Goal: Use online tool/utility: Utilize a website feature to perform a specific function

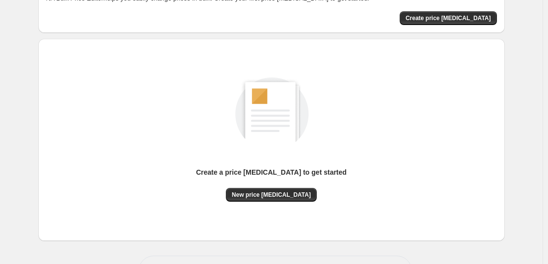
scroll to position [104, 0]
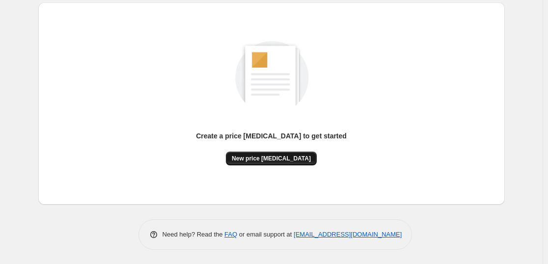
click at [280, 156] on span "New price change job" at bounding box center [271, 159] width 79 height 8
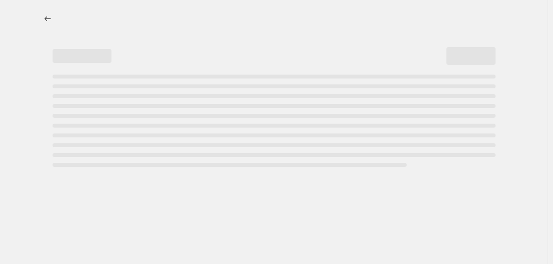
select select "percentage"
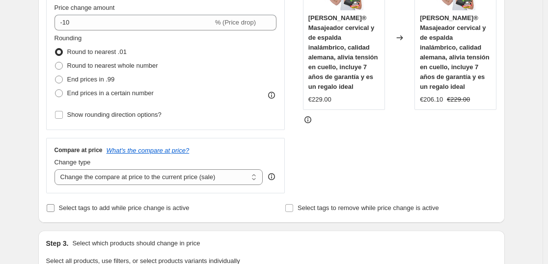
scroll to position [102, 0]
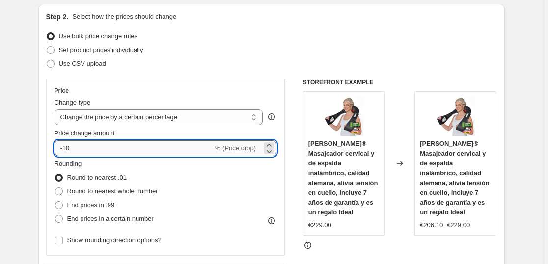
click at [141, 147] on input "-10" at bounding box center [133, 148] width 158 height 16
type input "-1"
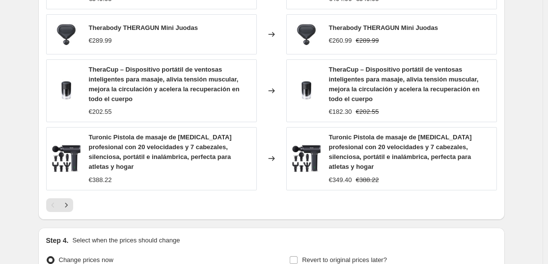
scroll to position [789, 0]
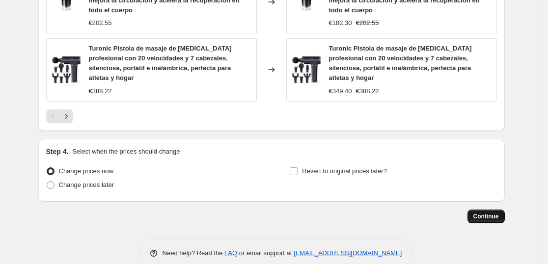
type input "-36"
click at [491, 212] on span "Continue" at bounding box center [486, 216] width 26 height 8
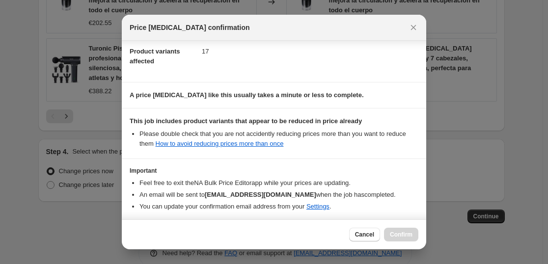
scroll to position [149, 0]
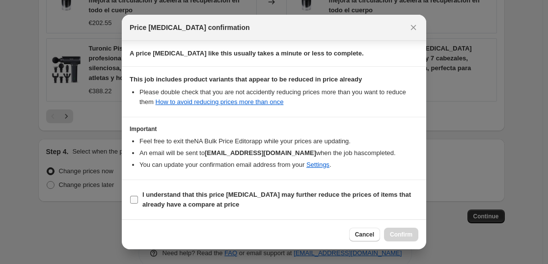
click at [158, 199] on span "I understand that this price change job may further reduce the prices of items …" at bounding box center [280, 200] width 276 height 20
click at [138, 199] on input "I understand that this price change job may further reduce the prices of items …" at bounding box center [134, 200] width 8 height 8
checkbox input "true"
click at [407, 241] on button "Confirm" at bounding box center [401, 235] width 34 height 14
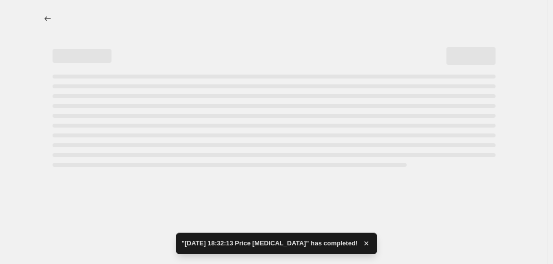
select select "percentage"
